Goal: Book appointment/travel/reservation

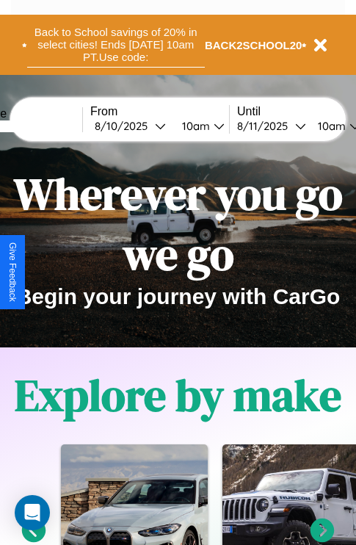
click at [115, 45] on button "Back to School savings of 20% in select cities! Ends [DATE] 10am PT. Use code:" at bounding box center [116, 45] width 178 height 46
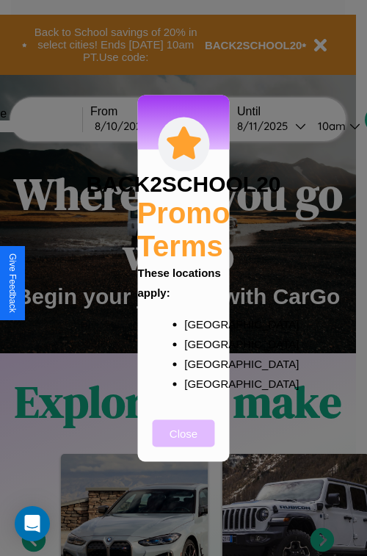
click at [183, 443] on button "Close" at bounding box center [184, 432] width 62 height 27
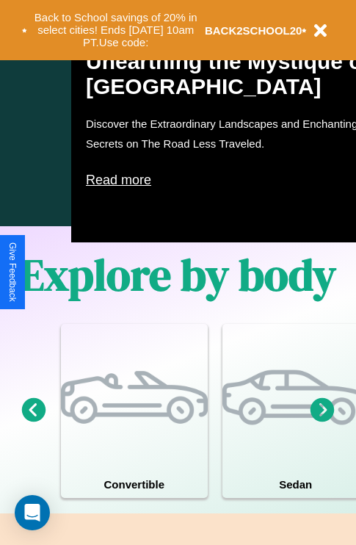
scroll to position [943, 0]
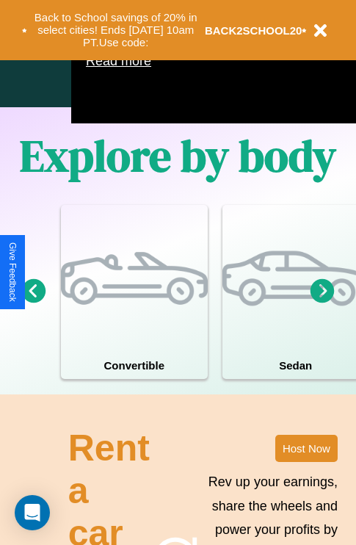
click at [33, 302] on icon at bounding box center [34, 290] width 24 height 24
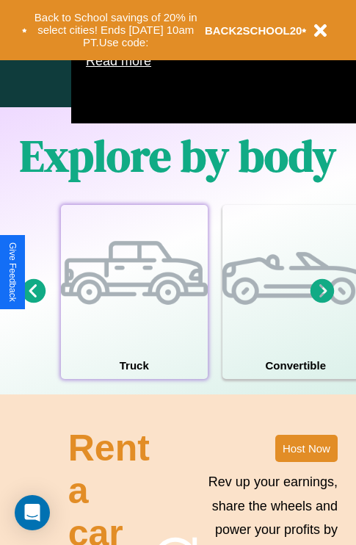
click at [134, 313] on div at bounding box center [134, 278] width 147 height 147
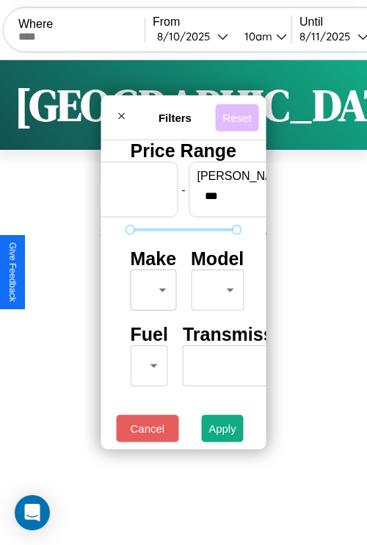
click at [236, 113] on button "Reset" at bounding box center [236, 116] width 43 height 27
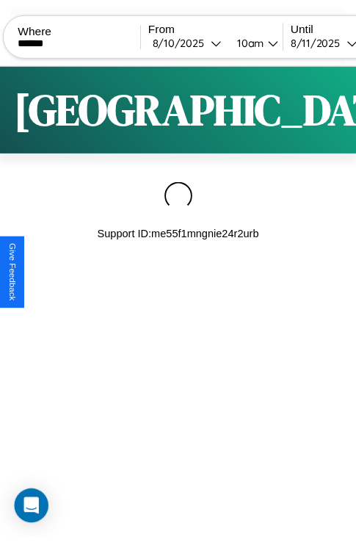
scroll to position [0, 123]
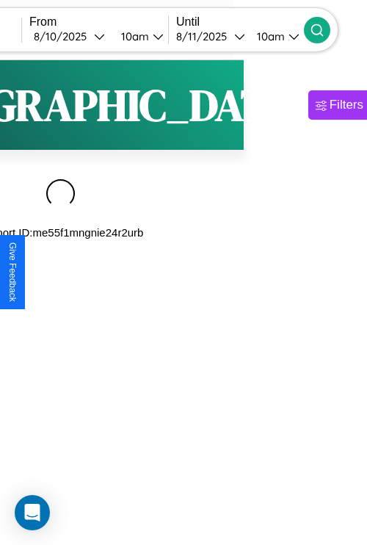
type input "******"
click at [324, 29] on icon at bounding box center [317, 30] width 15 height 15
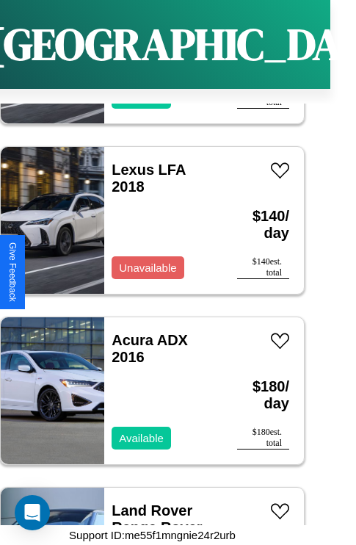
scroll to position [3460, 0]
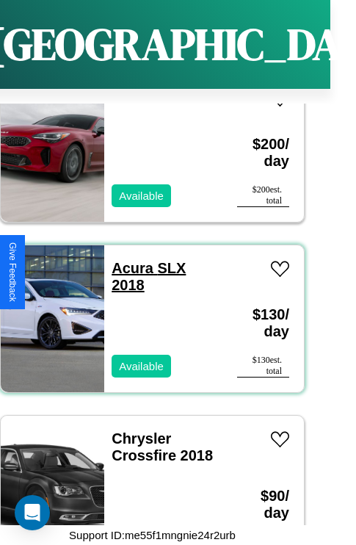
click at [128, 260] on link "Acura SLX 2018" at bounding box center [149, 276] width 74 height 33
